Goal: Find specific page/section: Find specific page/section

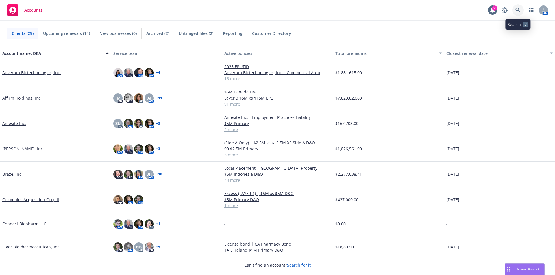
click at [514, 12] on link at bounding box center [518, 10] width 12 height 12
click at [258, 174] on link "$5M Indonesia D&O" at bounding box center [277, 174] width 106 height 6
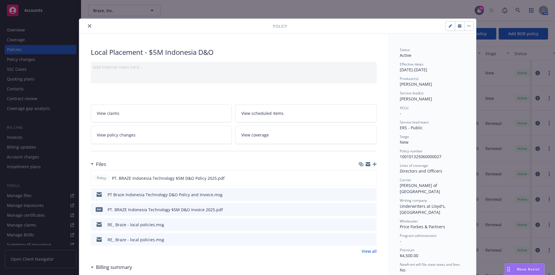
click at [88, 27] on icon "close" at bounding box center [89, 25] width 3 height 3
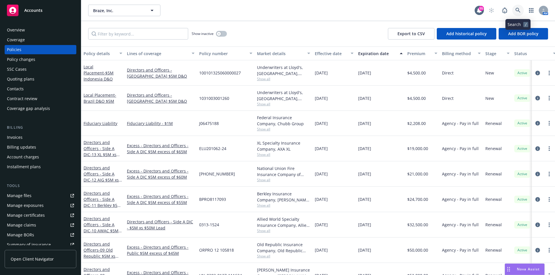
click at [518, 10] on icon at bounding box center [517, 10] width 5 height 5
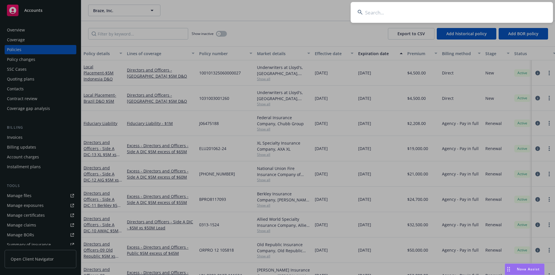
click at [440, 15] on input at bounding box center [452, 12] width 202 height 21
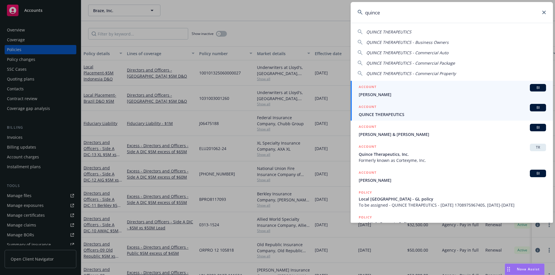
type input "quince"
click at [399, 113] on span "QUINCE THERAPEUTICS" at bounding box center [452, 115] width 187 height 6
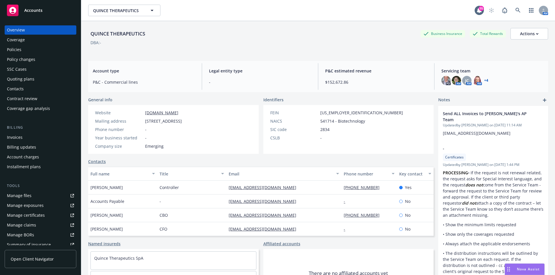
click at [23, 50] on div "Policies" at bounding box center [40, 49] width 67 height 9
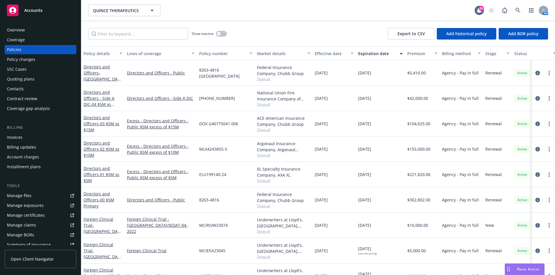
click at [29, 80] on div "Quoting plans" at bounding box center [20, 79] width 27 height 9
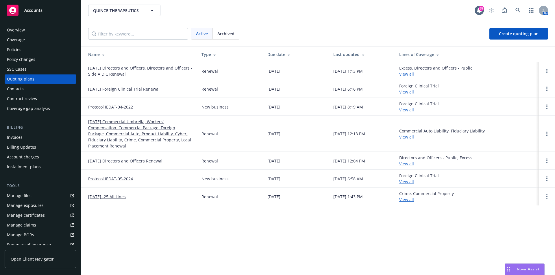
click at [142, 67] on link "[DATE] Directors and Officers, Directors and Officers - Side A DIC Renewal" at bounding box center [140, 71] width 104 height 12
